Goal: Information Seeking & Learning: Compare options

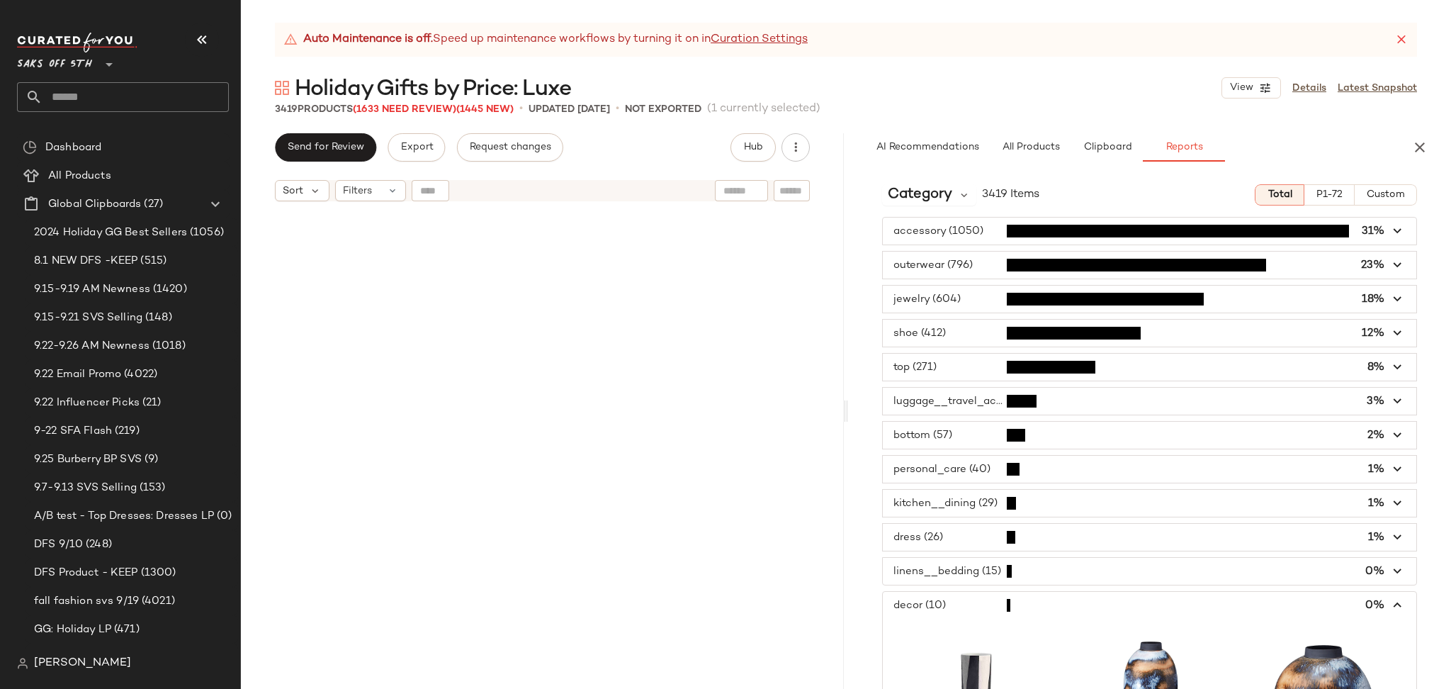
scroll to position [45953, 0]
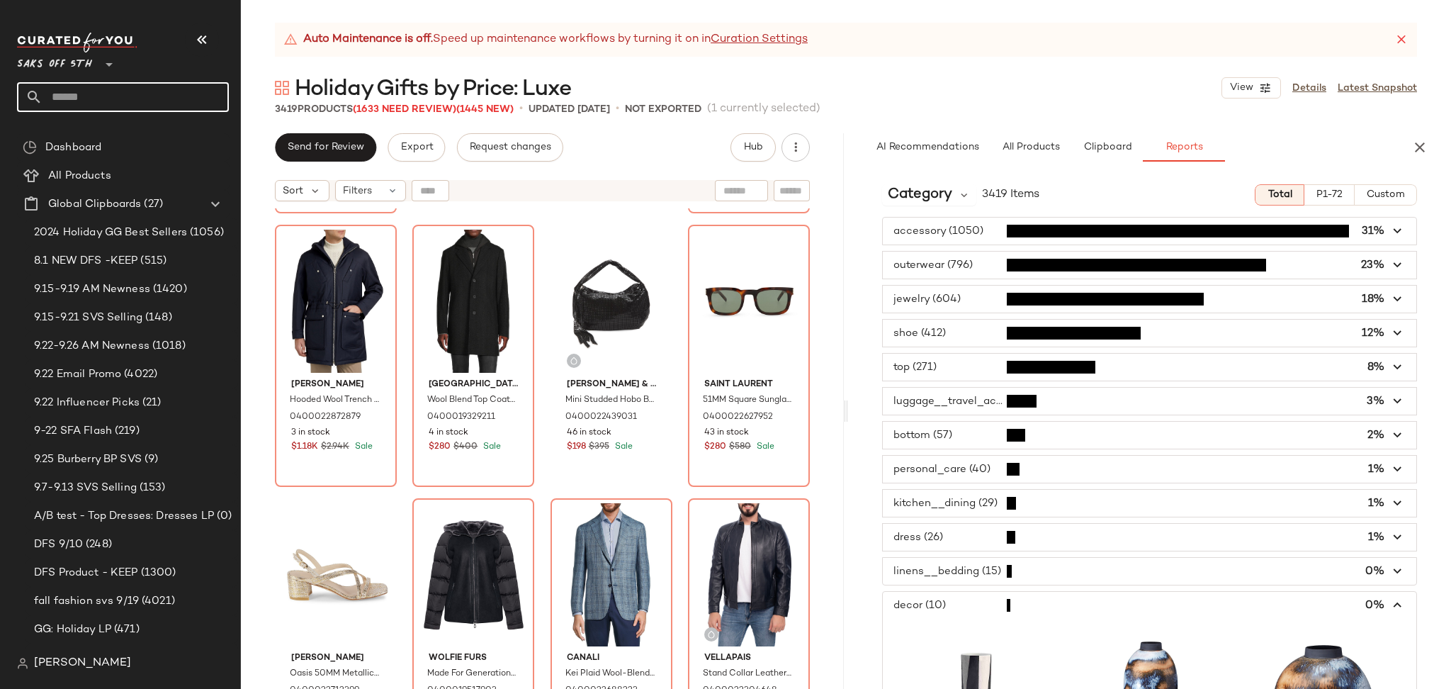
click at [167, 96] on input "text" at bounding box center [136, 97] width 186 height 30
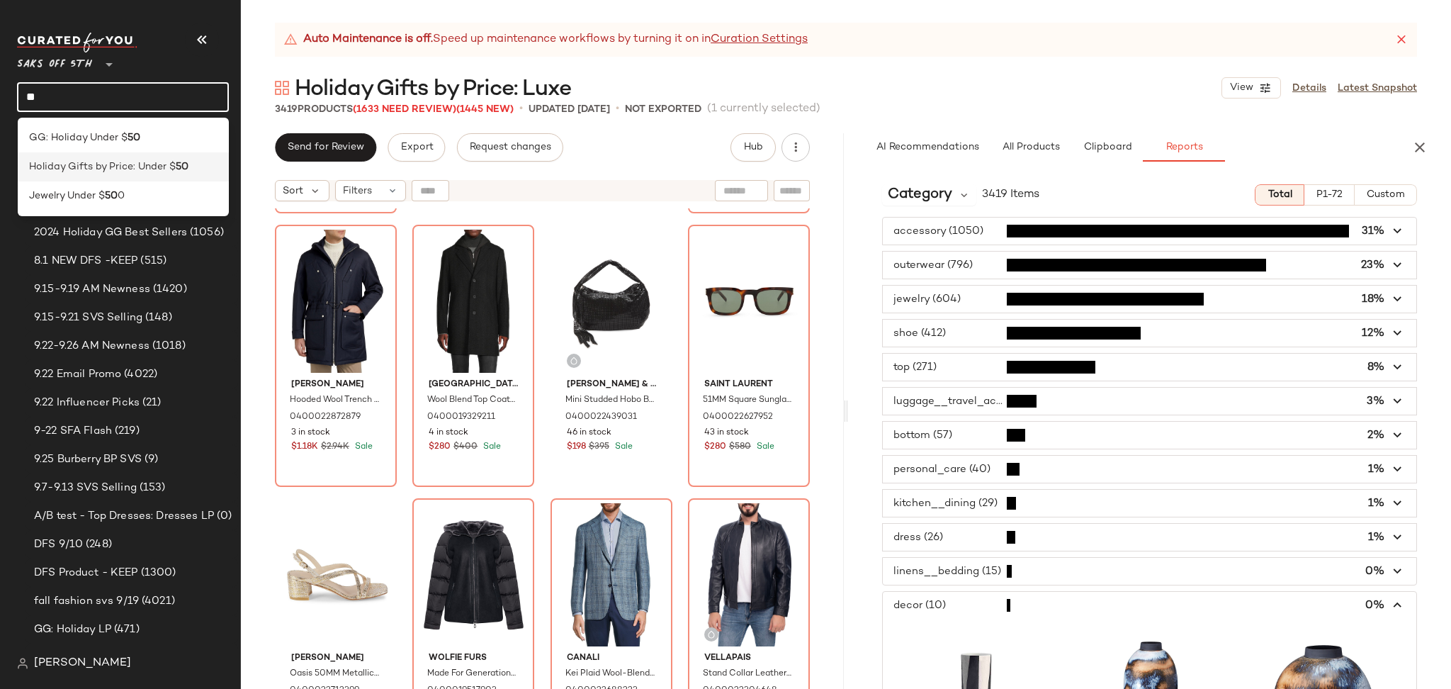
type input "**"
click at [155, 169] on span "Holiday Gifts by Price: Under $" at bounding box center [102, 166] width 147 height 15
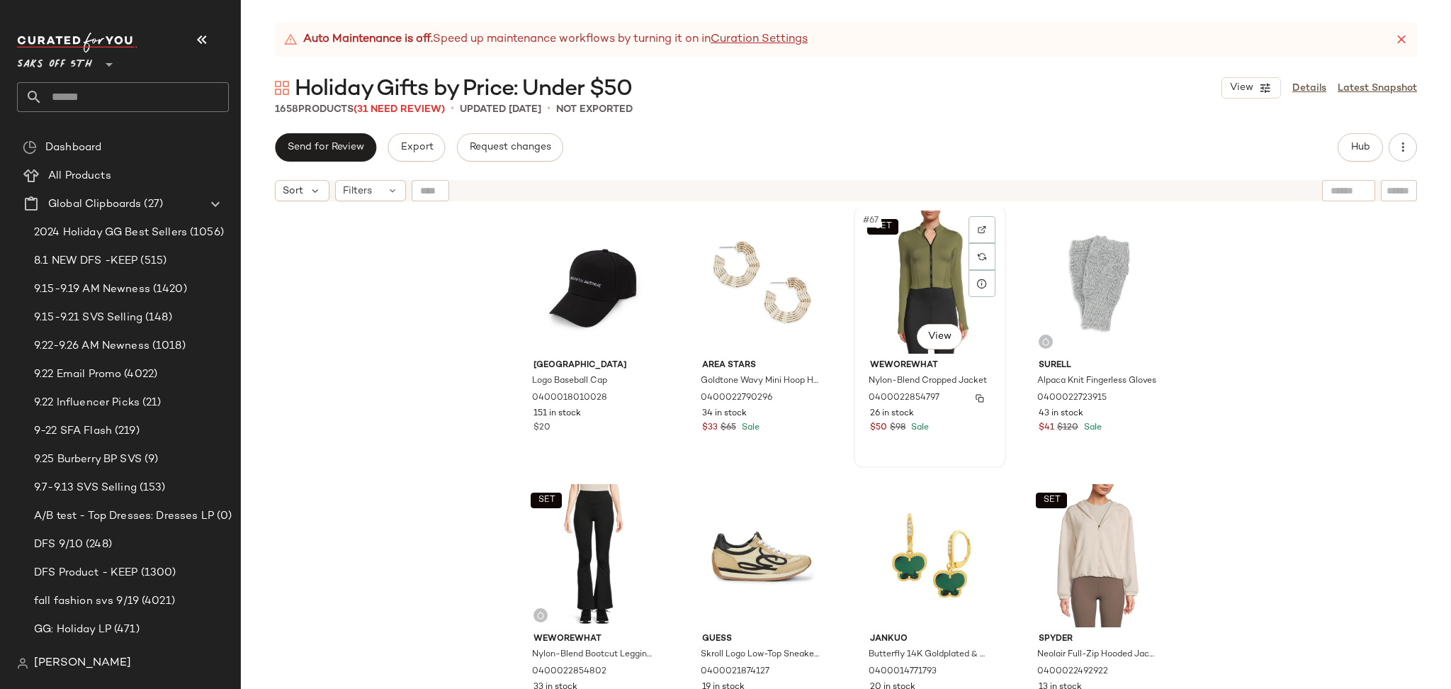
scroll to position [4394, 0]
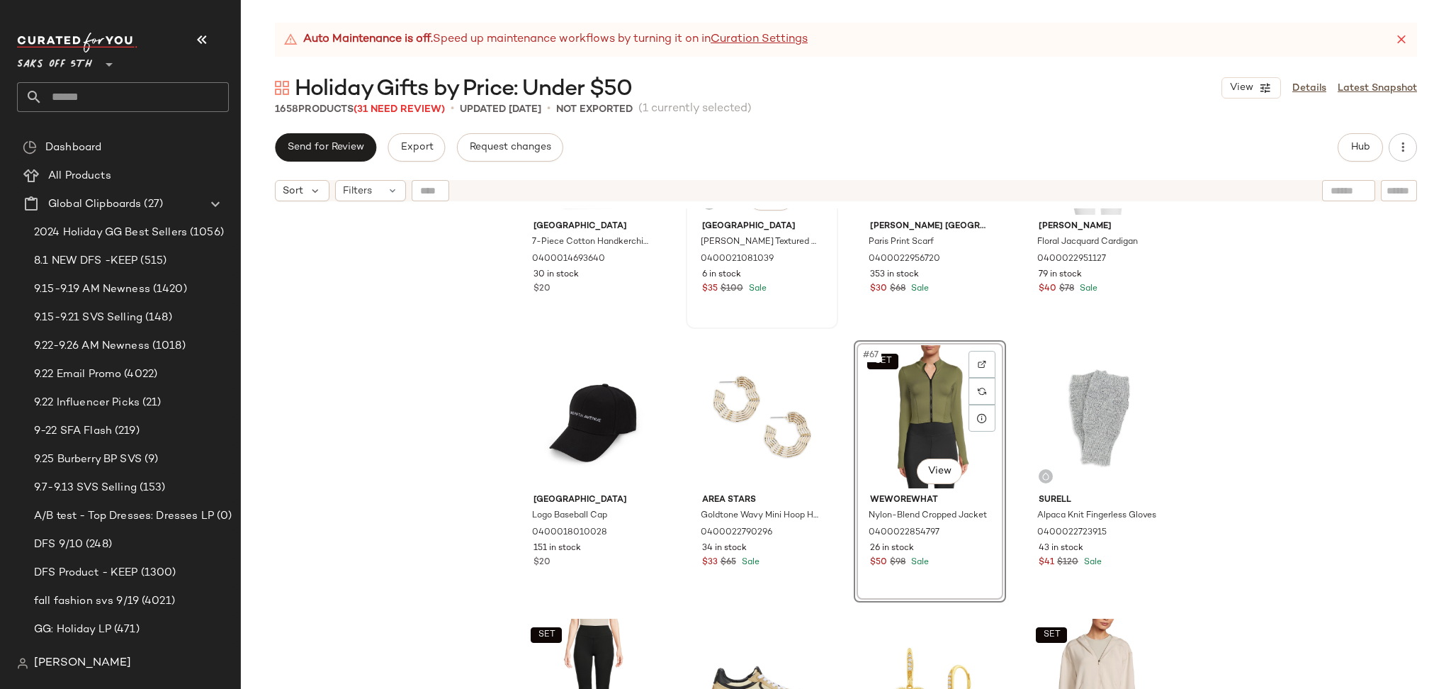
scroll to position [4244, 0]
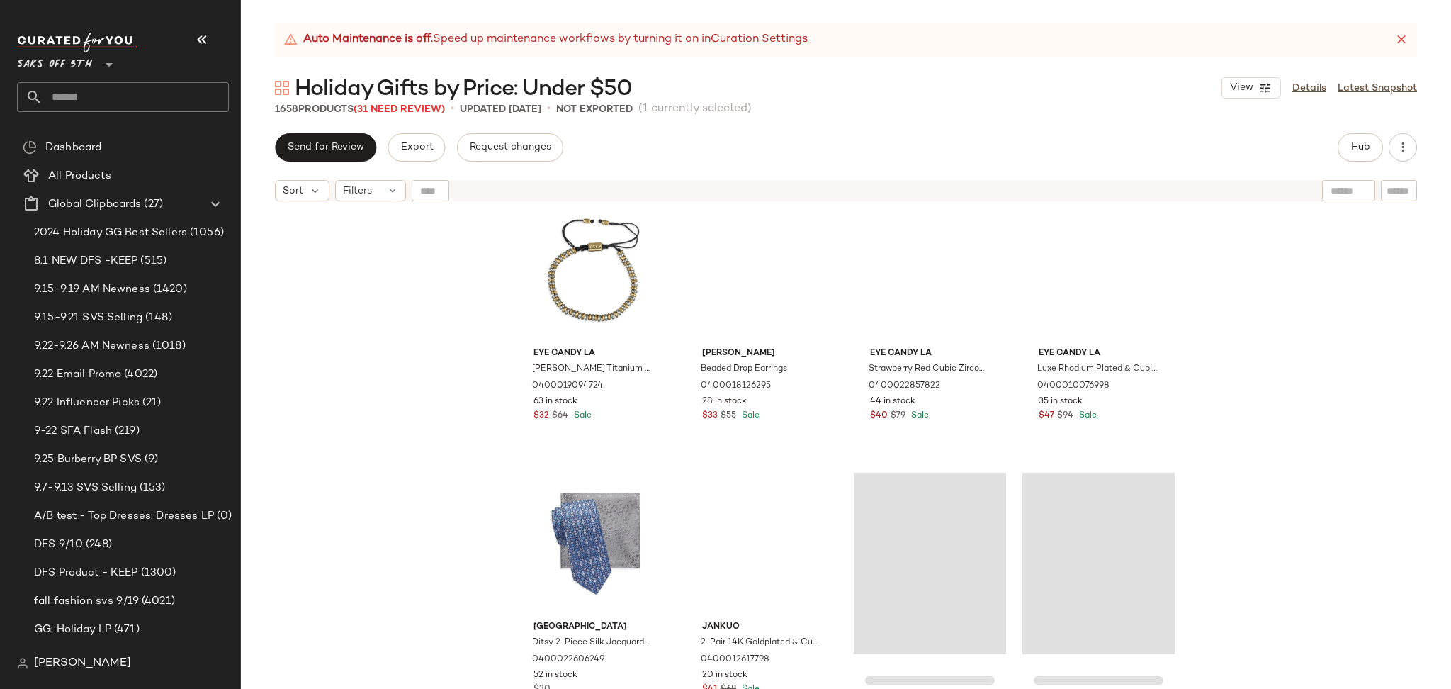
scroll to position [16903, 0]
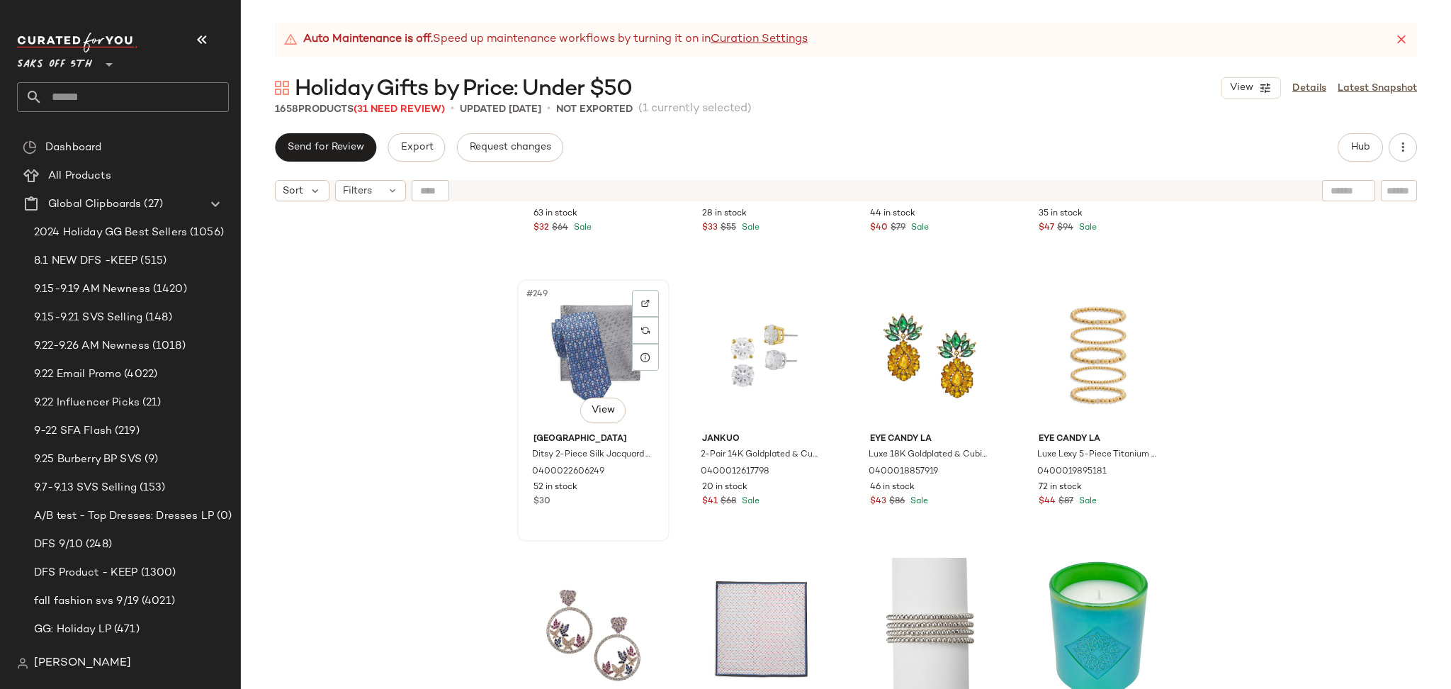
click at [584, 328] on div "#249 View" at bounding box center [593, 355] width 142 height 143
click at [770, 360] on div "#250 View" at bounding box center [762, 355] width 142 height 143
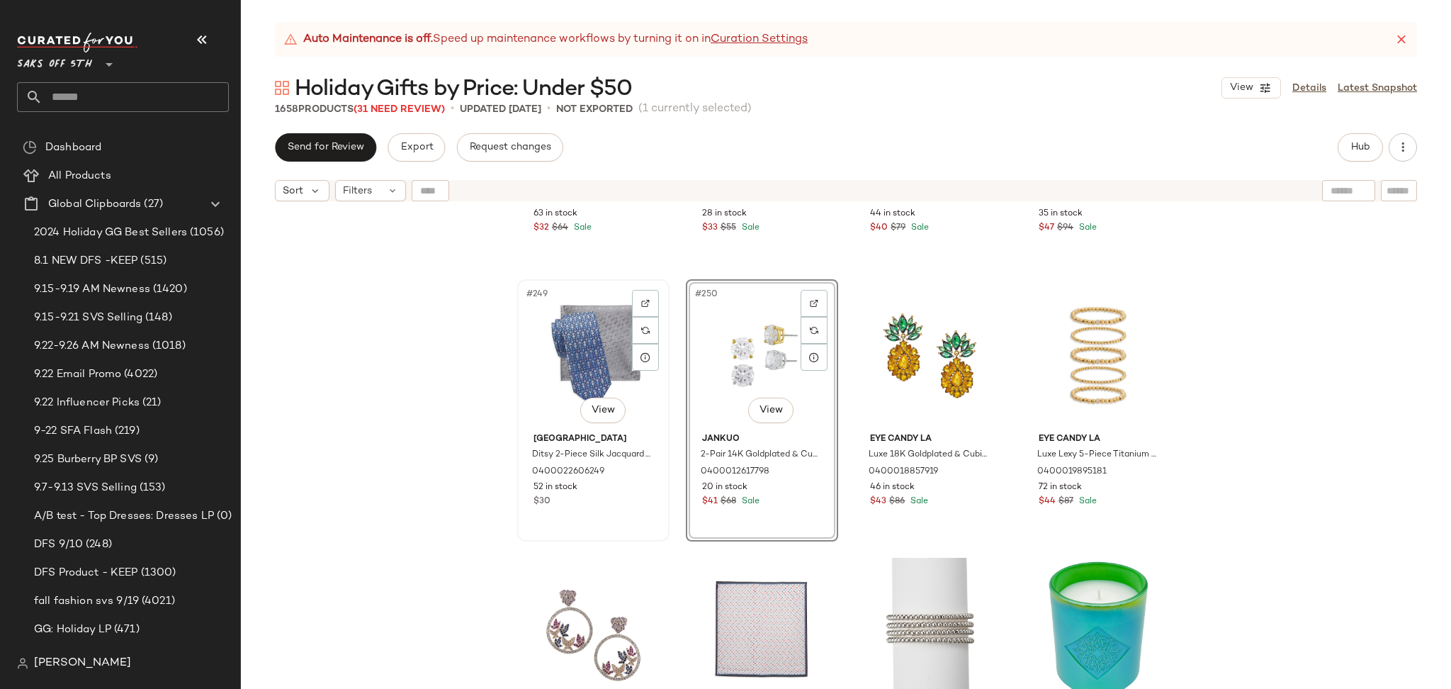
click at [581, 343] on div "#249 View" at bounding box center [593, 355] width 142 height 143
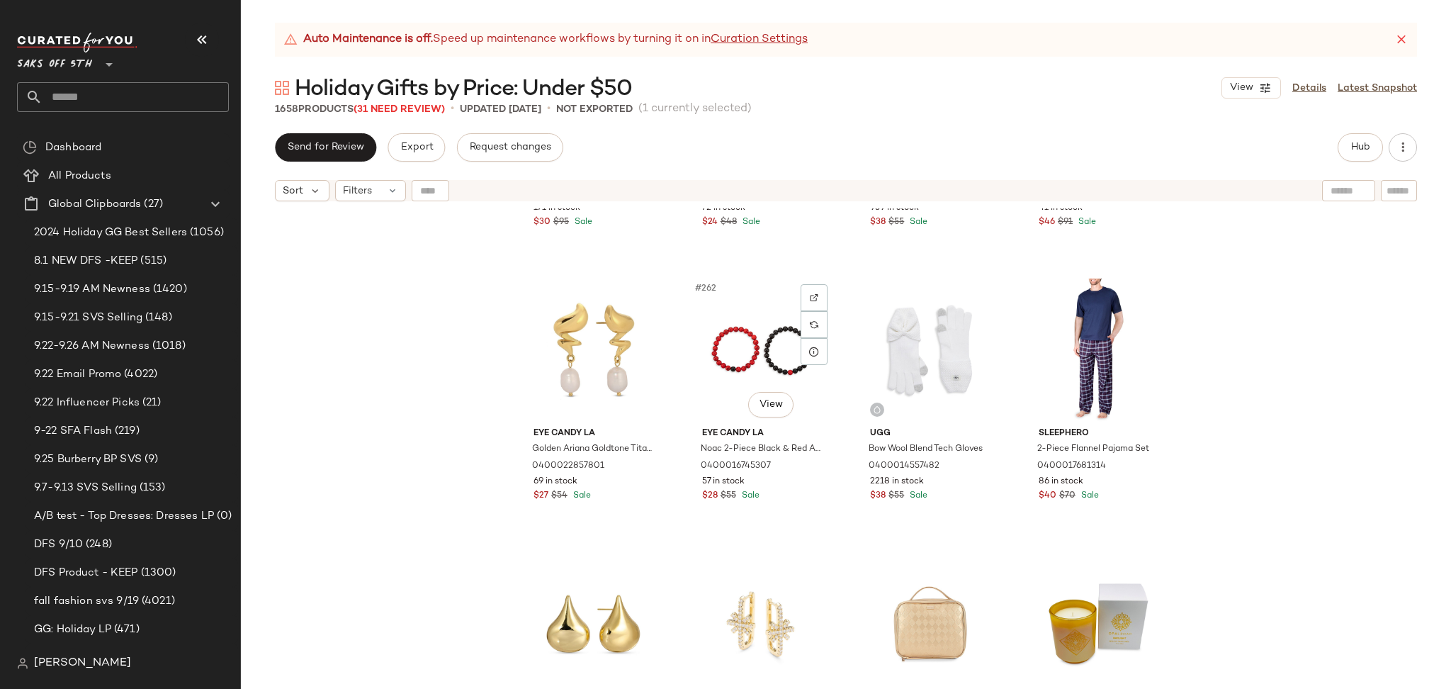
scroll to position [17731, 0]
click at [1086, 322] on div "#264 View" at bounding box center [1099, 348] width 142 height 143
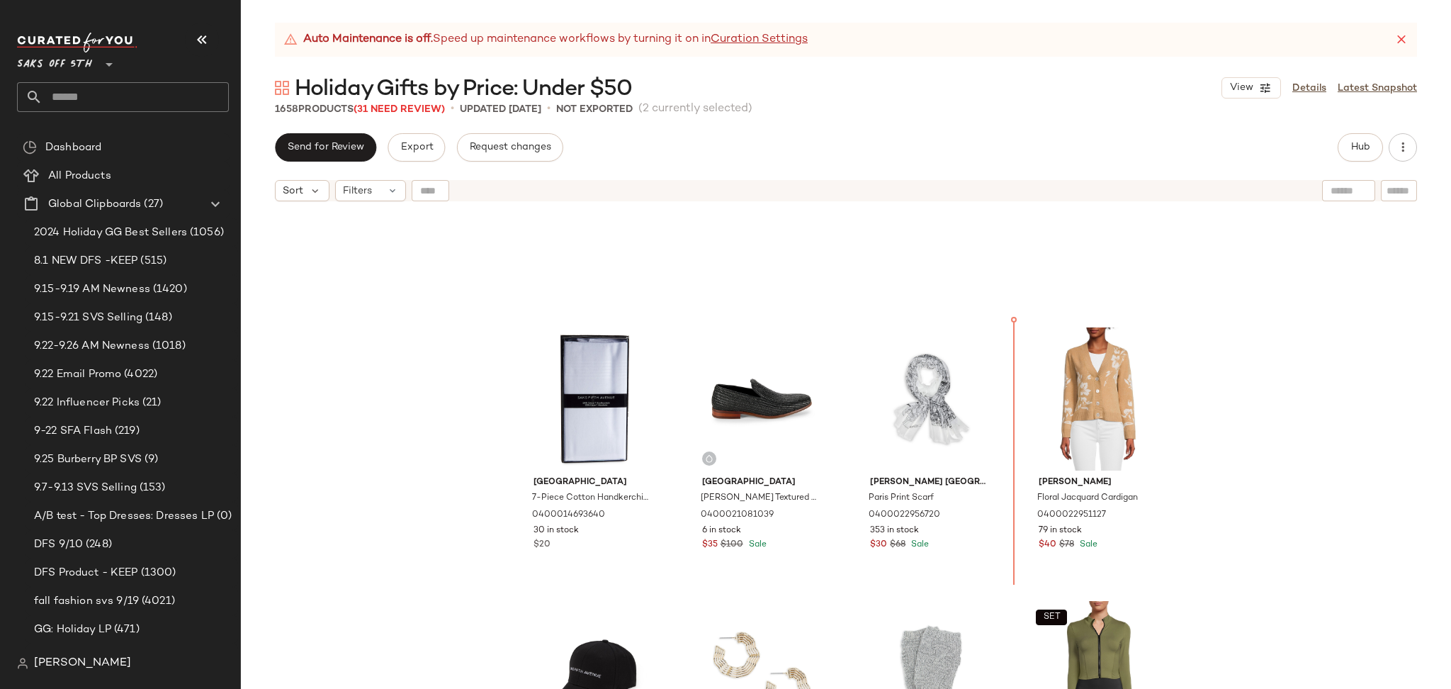
scroll to position [3991, 0]
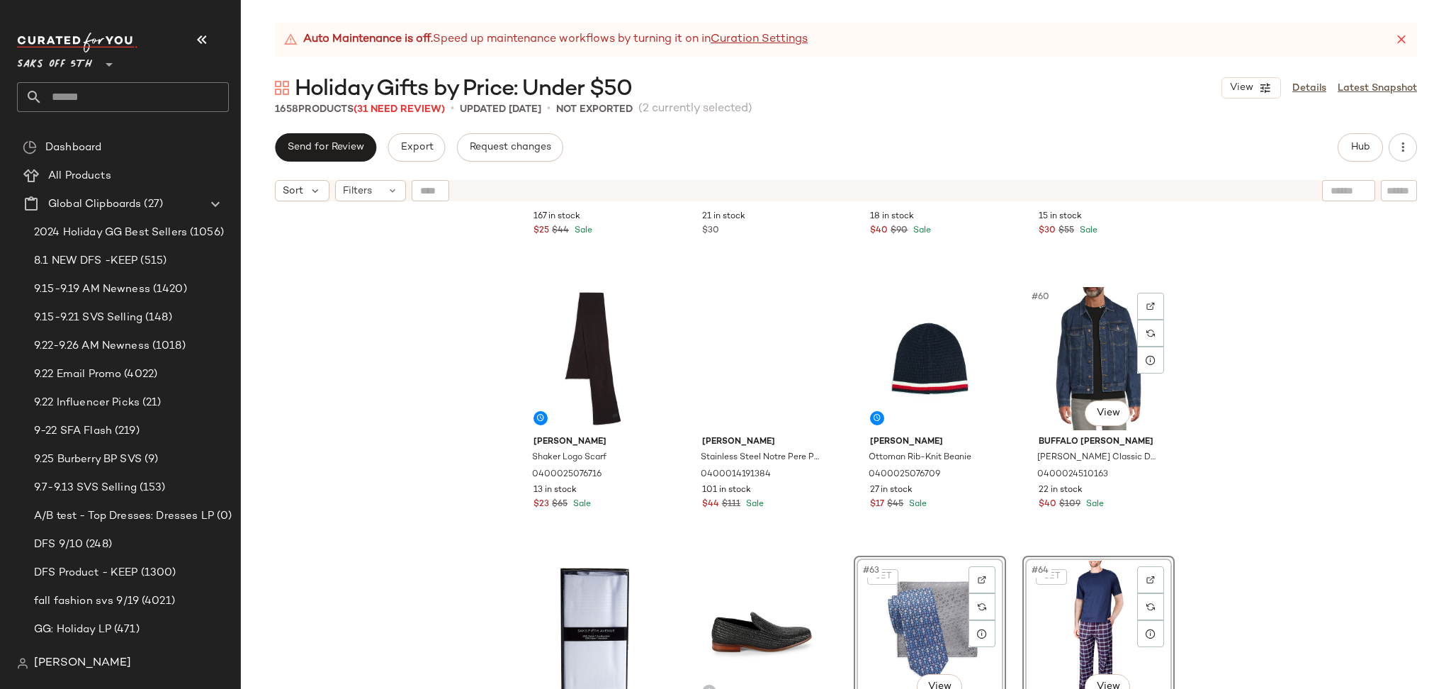
scroll to position [3769, 0]
click at [906, 334] on div "#59 View" at bounding box center [930, 359] width 142 height 143
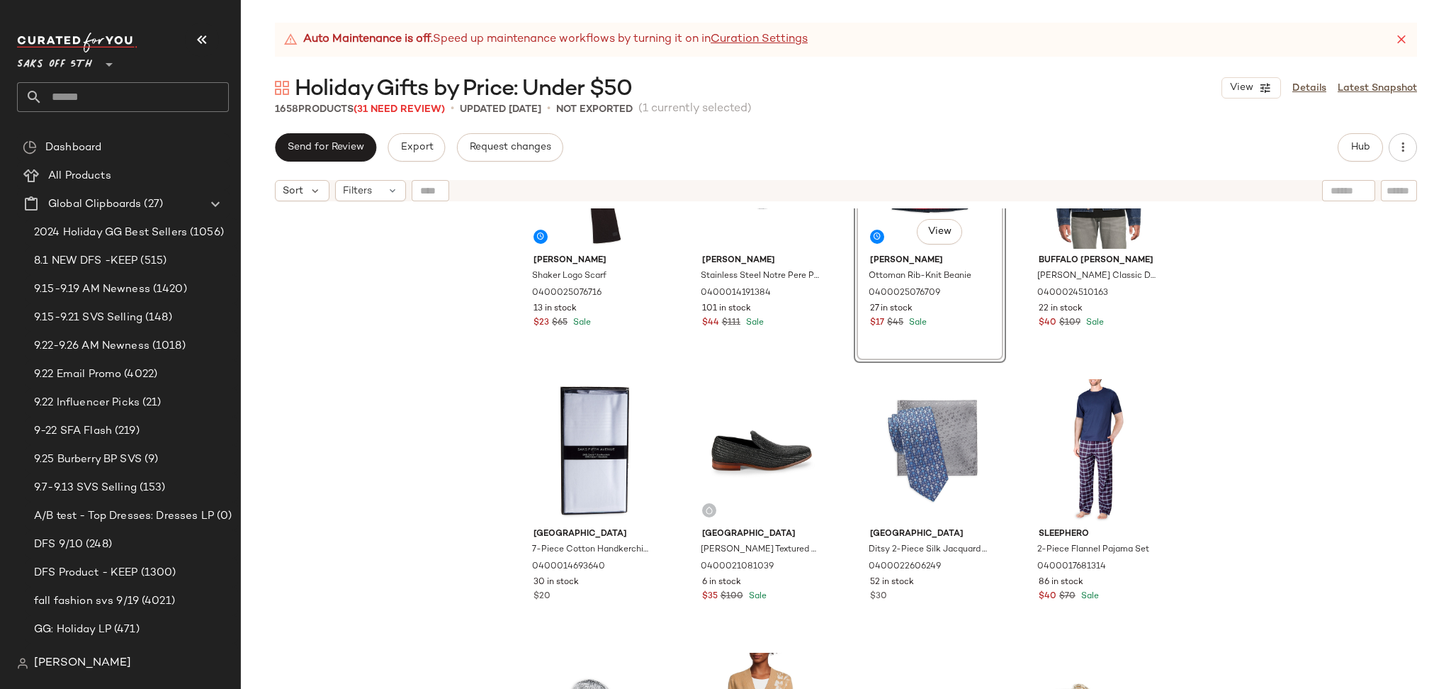
scroll to position [3962, 0]
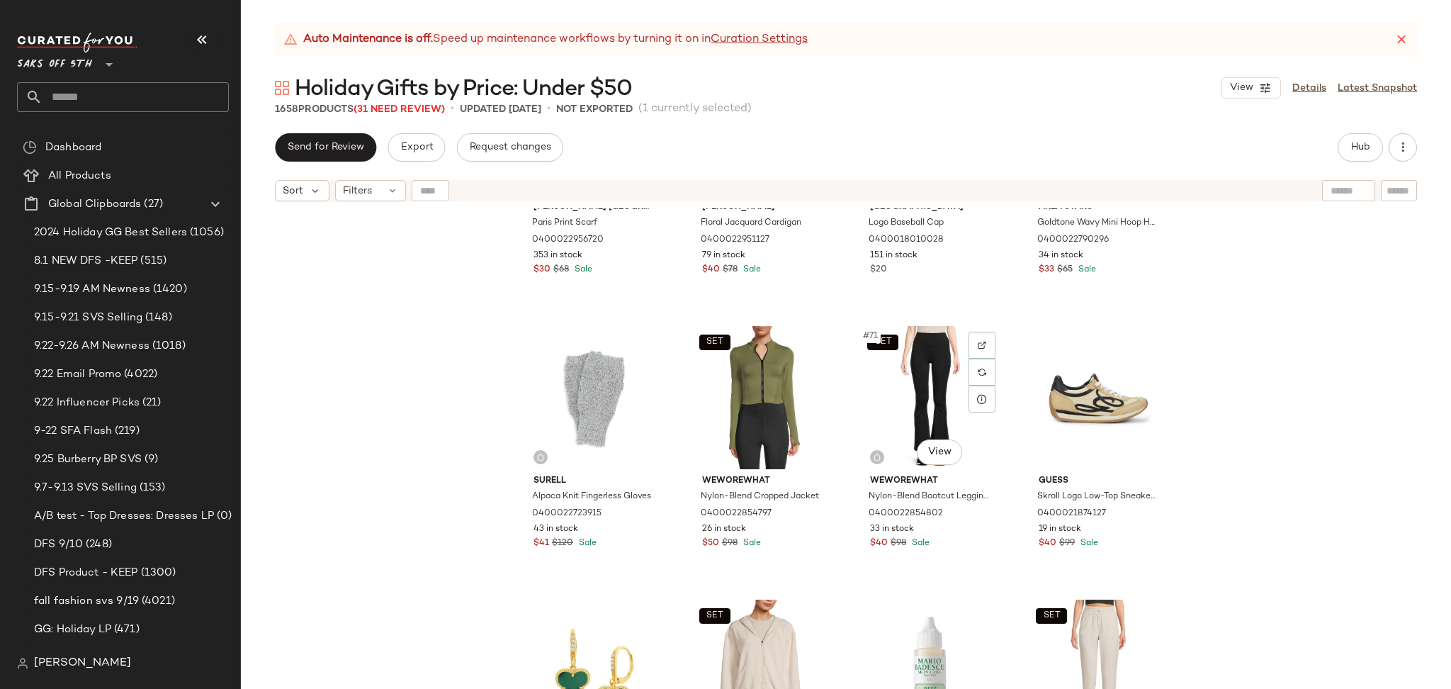
scroll to position [4554, 0]
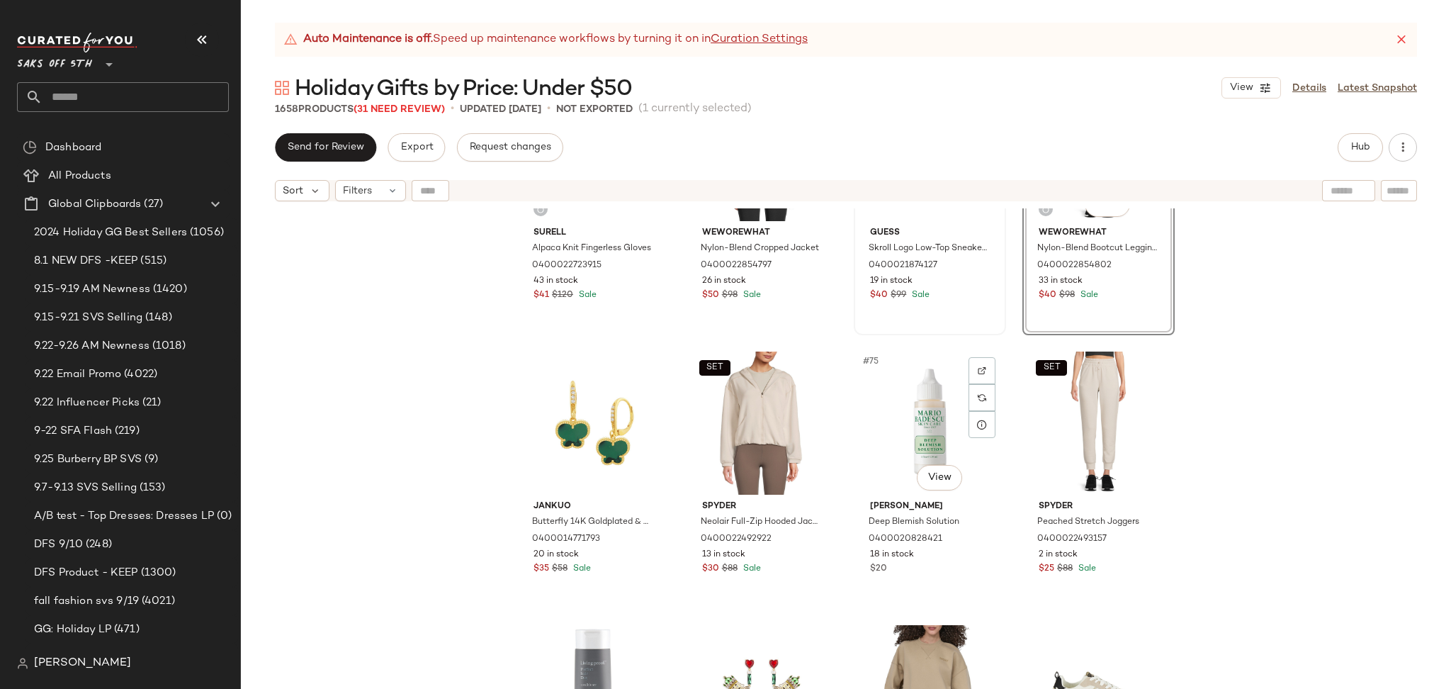
scroll to position [4800, 0]
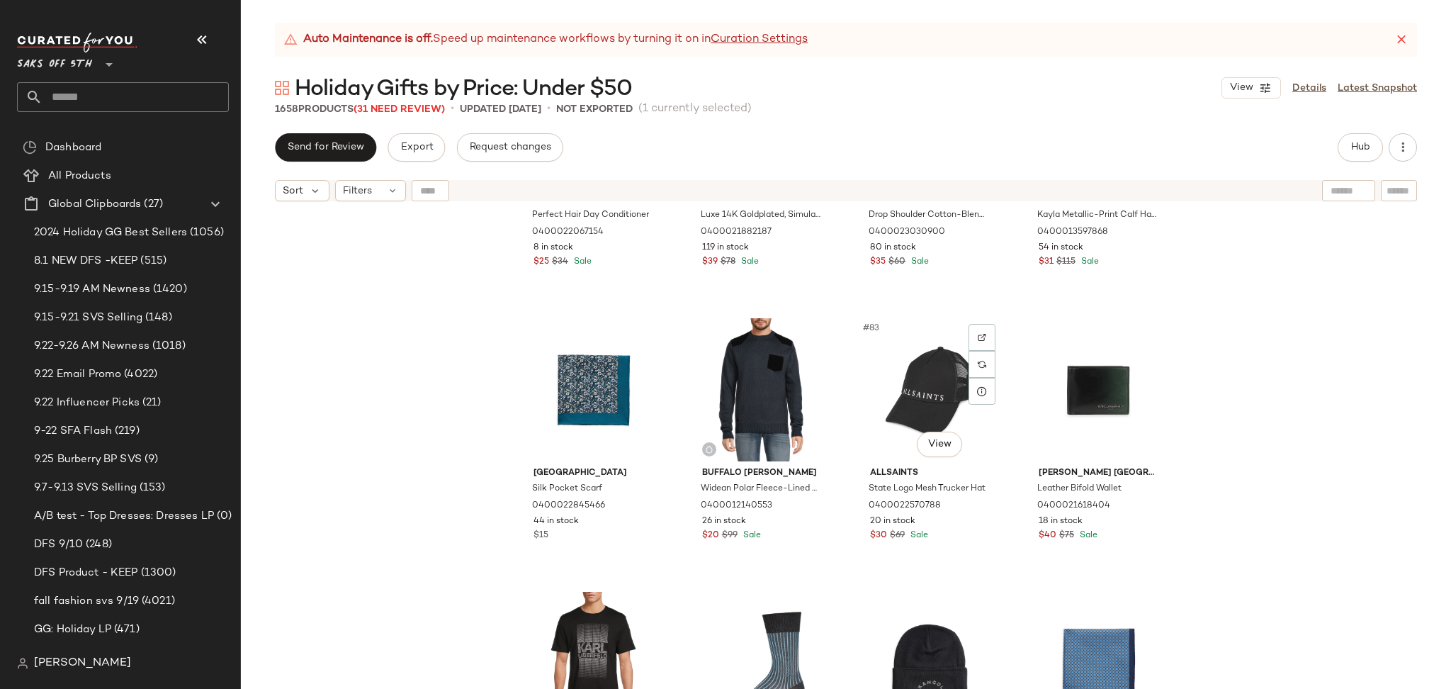
scroll to position [5384, 0]
